Goal: Information Seeking & Learning: Learn about a topic

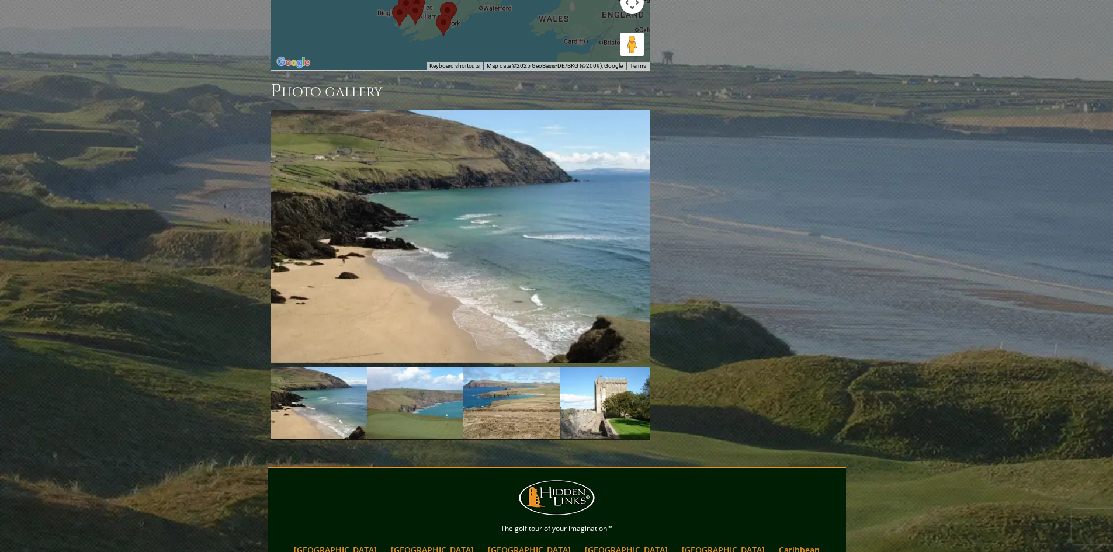
scroll to position [876, 0]
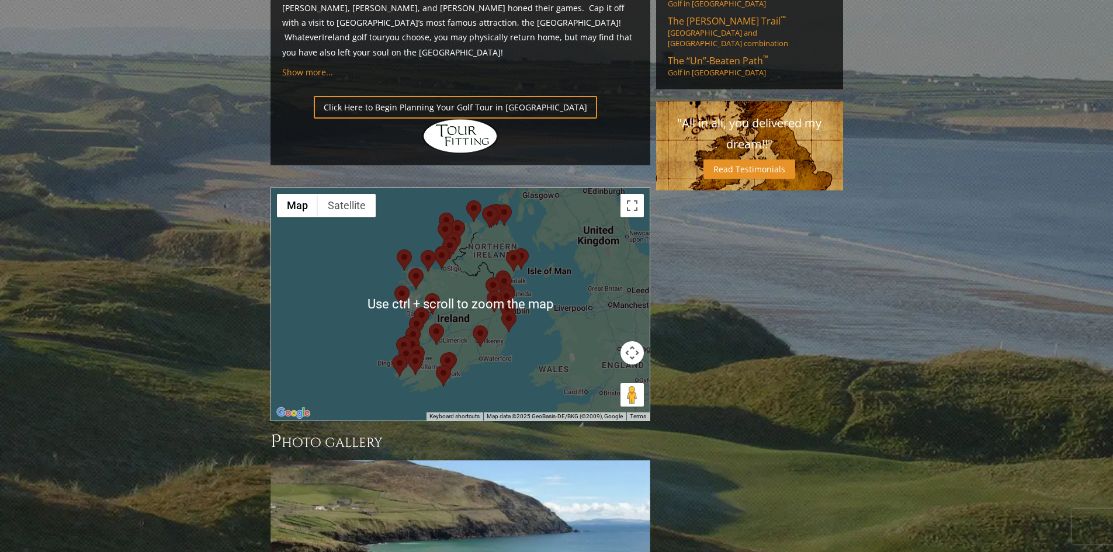
click at [499, 289] on area at bounding box center [499, 289] width 0 height 0
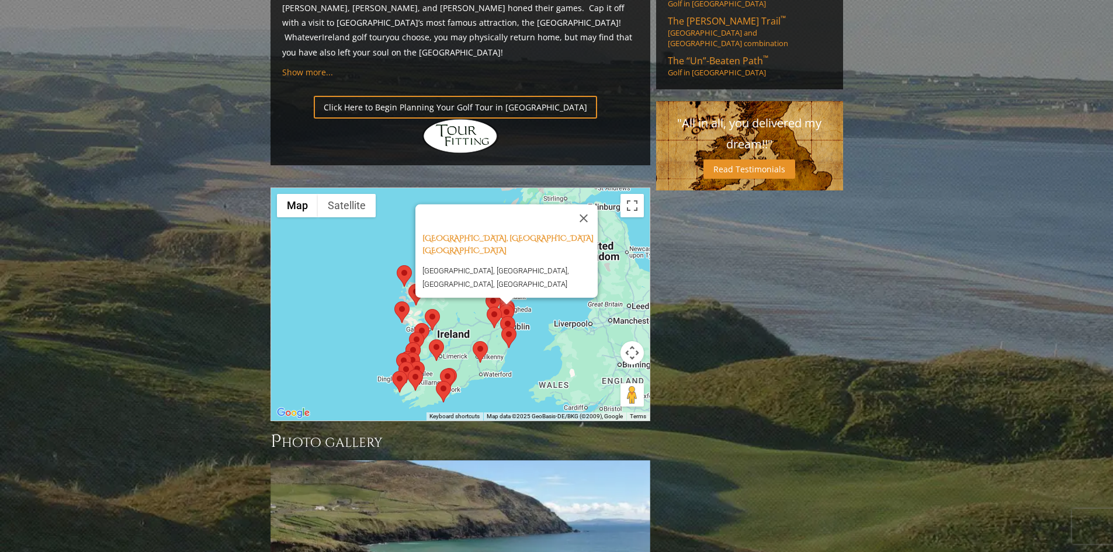
click at [492, 280] on div "[GEOGRAPHIC_DATA], [GEOGRAPHIC_DATA] [GEOGRAPHIC_DATA] [GEOGRAPHIC_DATA], [GEOG…" at bounding box center [460, 304] width 378 height 232
click at [501, 327] on area at bounding box center [501, 327] width 0 height 0
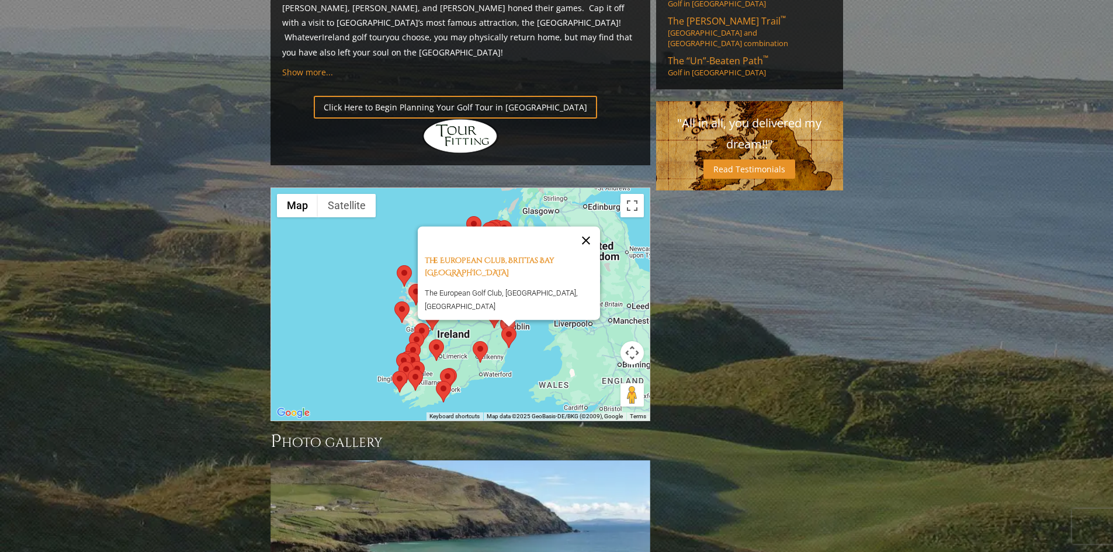
click at [587, 227] on button "Close" at bounding box center [586, 241] width 28 height 28
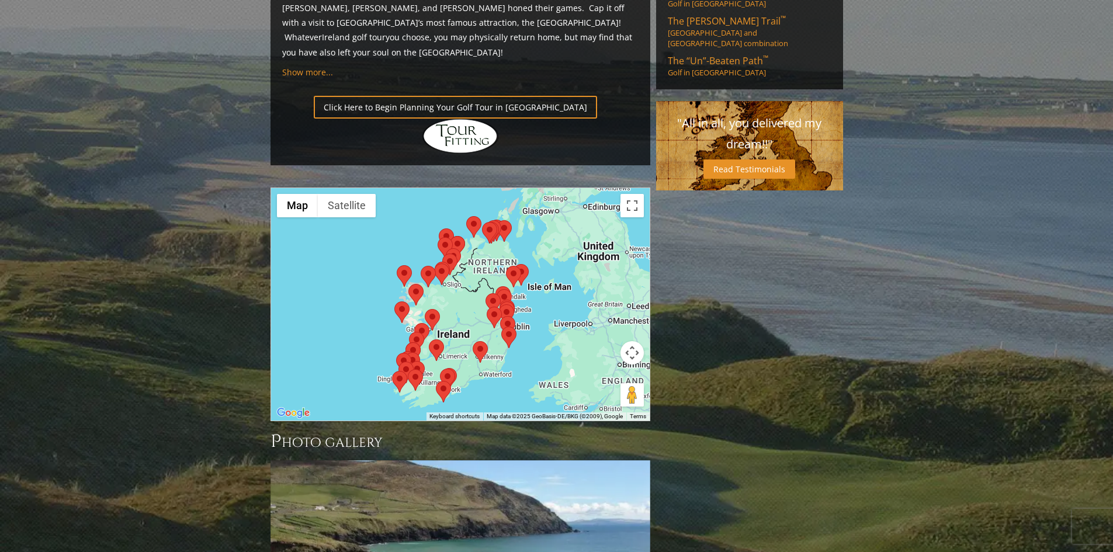
click at [513, 316] on img at bounding box center [507, 327] width 15 height 22
click at [499, 304] on area at bounding box center [499, 304] width 0 height 0
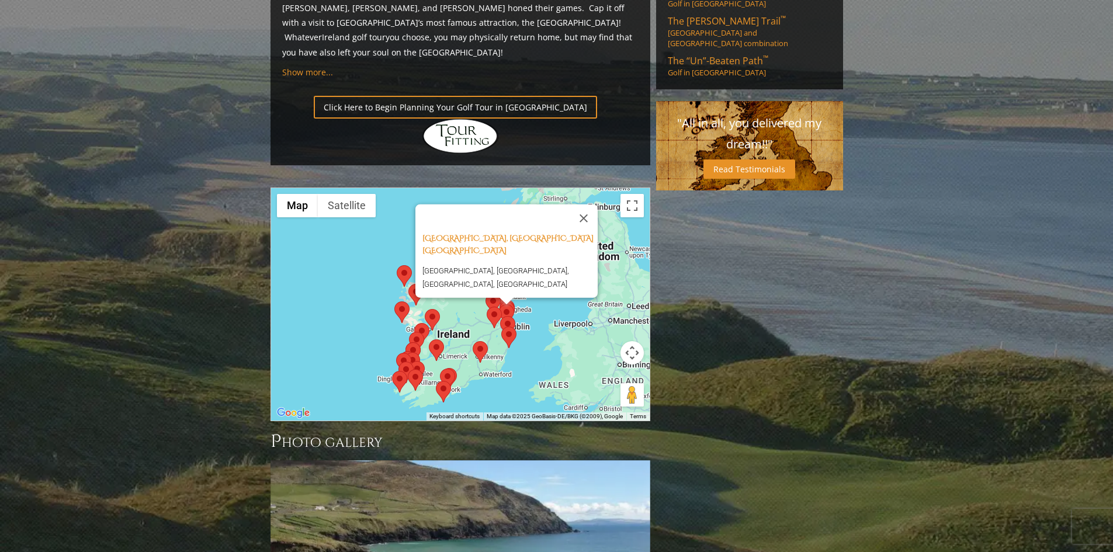
click at [467, 250] on div "[GEOGRAPHIC_DATA], [GEOGRAPHIC_DATA] [GEOGRAPHIC_DATA] [GEOGRAPHIC_DATA], [GEOG…" at bounding box center [460, 304] width 378 height 232
click at [487, 307] on area at bounding box center [487, 307] width 0 height 0
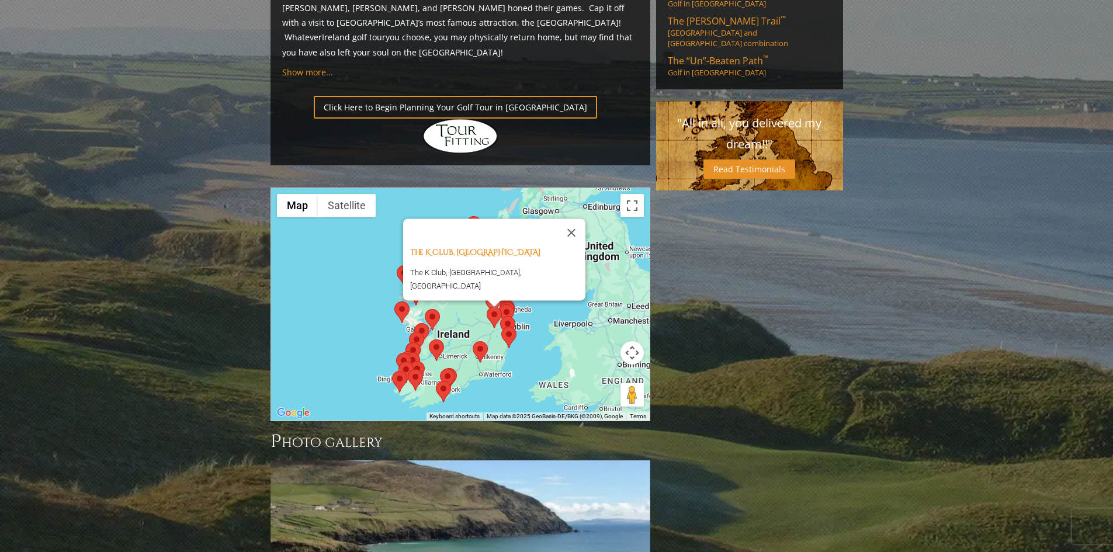
click at [473, 341] on area at bounding box center [473, 341] width 0 height 0
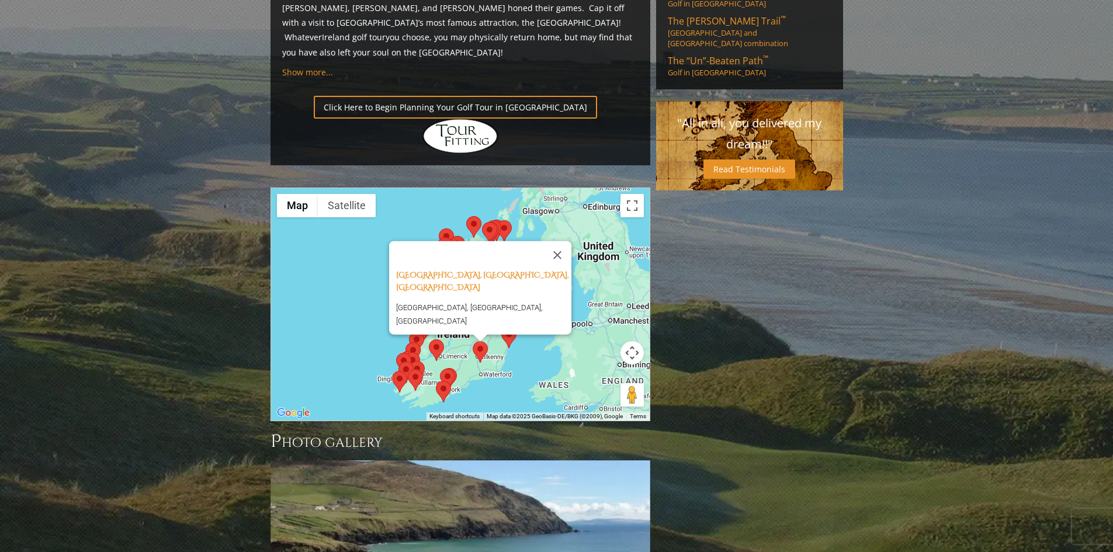
click at [464, 298] on div "[GEOGRAPHIC_DATA], [GEOGRAPHIC_DATA], [GEOGRAPHIC_DATA] [GEOGRAPHIC_DATA], [GEO…" at bounding box center [460, 304] width 378 height 232
click at [452, 369] on img at bounding box center [447, 380] width 15 height 22
click at [436, 381] on area at bounding box center [436, 381] width 0 height 0
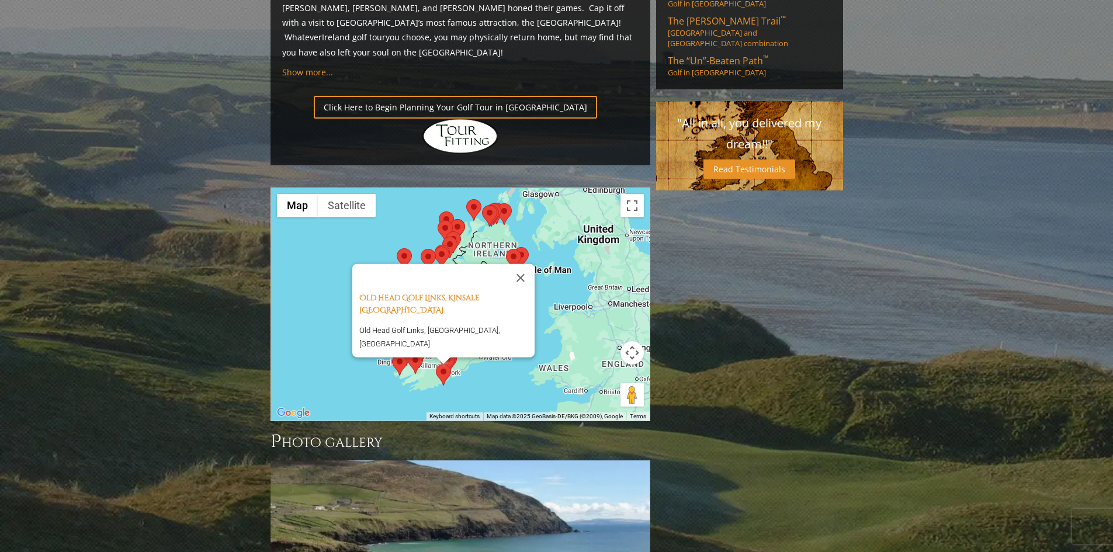
click at [392, 354] on area at bounding box center [392, 354] width 0 height 0
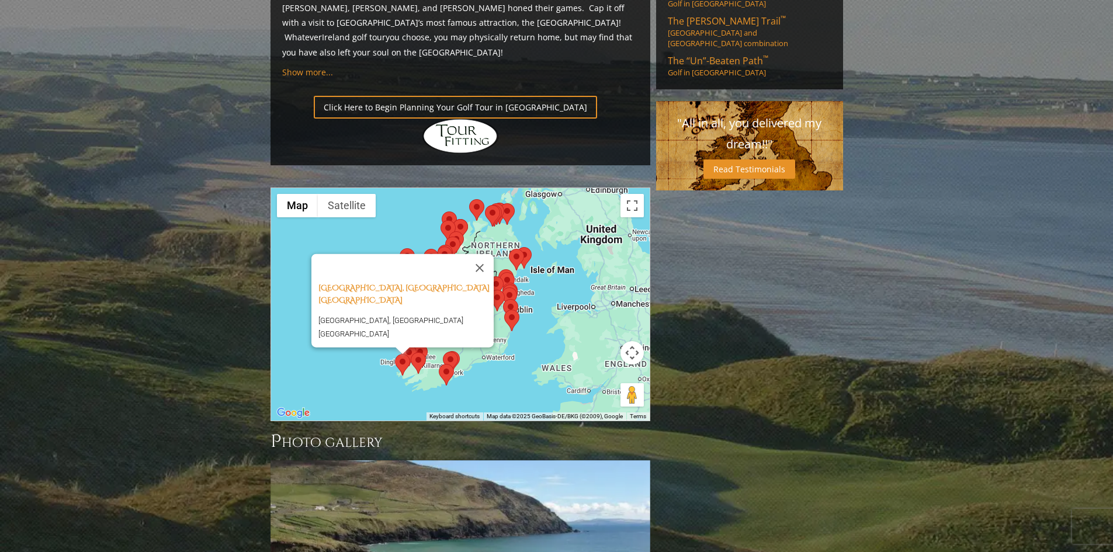
click at [442, 211] on area at bounding box center [442, 211] width 0 height 0
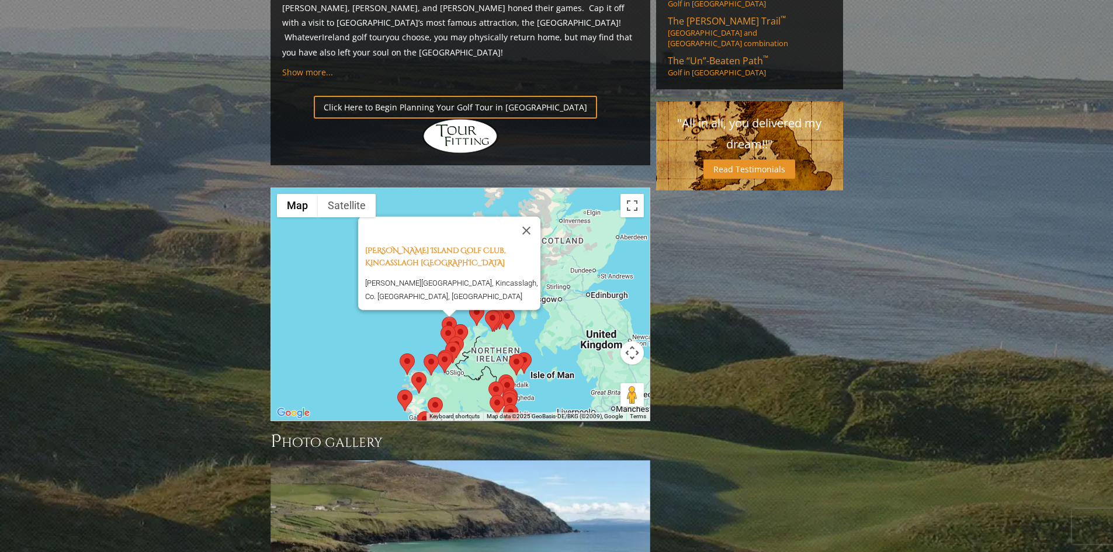
click at [469, 304] on area at bounding box center [469, 304] width 0 height 0
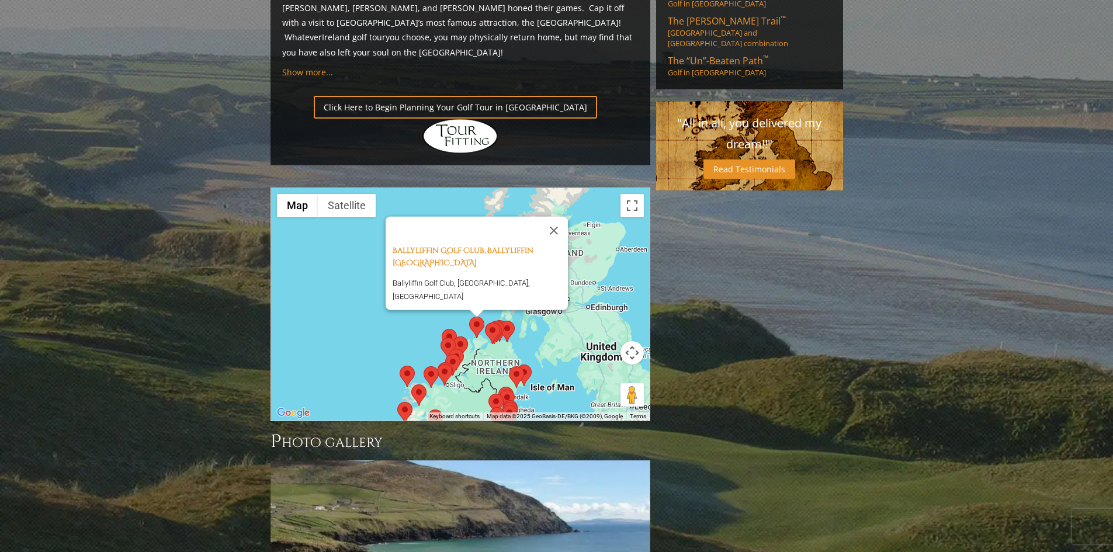
click at [491, 249] on div "Ballyliffin Golf Club, Ballyliffin [GEOGRAPHIC_DATA] [GEOGRAPHIC_DATA], [GEOGRA…" at bounding box center [460, 304] width 378 height 232
click at [485, 322] on area at bounding box center [485, 322] width 0 height 0
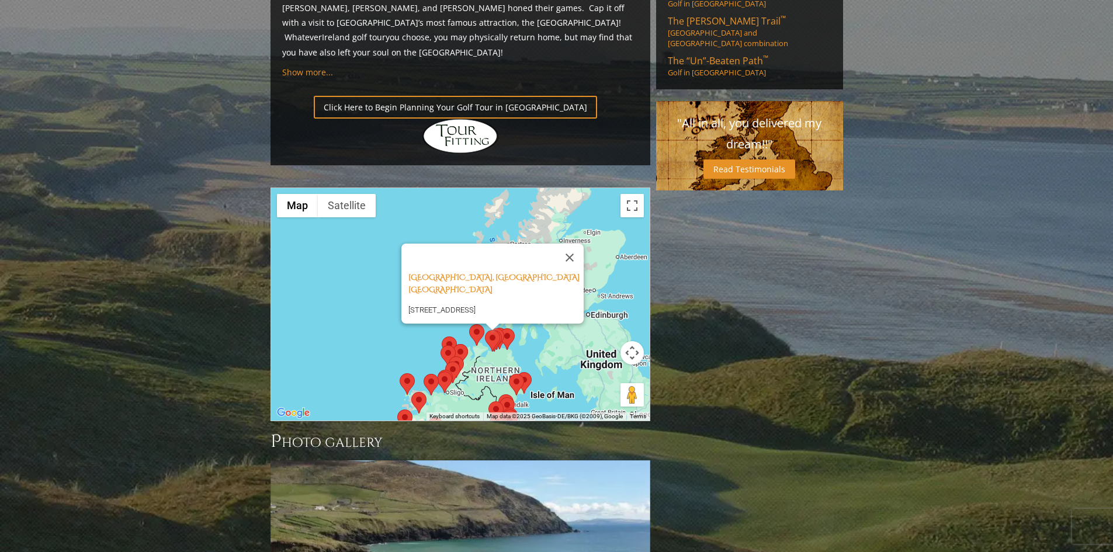
click at [511, 328] on img at bounding box center [506, 339] width 15 height 22
click at [440, 345] on area at bounding box center [440, 345] width 0 height 0
